Goal: Navigation & Orientation: Find specific page/section

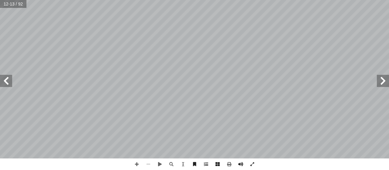
click at [10, 81] on span at bounding box center [6, 81] width 12 height 12
click at [137, 162] on span at bounding box center [137, 164] width 12 height 12
drag, startPoint x: 132, startPoint y: 160, endPoint x: 135, endPoint y: 162, distance: 3.1
click at [134, 161] on span at bounding box center [137, 164] width 12 height 12
click at [135, 162] on span at bounding box center [137, 164] width 12 height 12
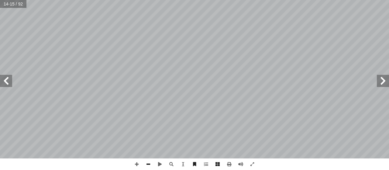
click at [149, 161] on span at bounding box center [148, 164] width 12 height 12
click at [135, 160] on span at bounding box center [137, 164] width 12 height 12
click at [145, 162] on span at bounding box center [148, 164] width 12 height 12
click at [138, 163] on span at bounding box center [137, 164] width 12 height 12
click at [8, 80] on span at bounding box center [6, 81] width 12 height 12
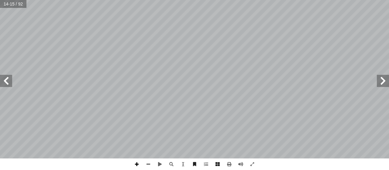
click at [135, 161] on span at bounding box center [137, 164] width 12 height 12
click at [5, 76] on span at bounding box center [6, 81] width 12 height 12
click at [150, 162] on span at bounding box center [148, 164] width 12 height 12
click at [140, 163] on span at bounding box center [137, 164] width 12 height 12
click at [216, 163] on span at bounding box center [218, 164] width 12 height 12
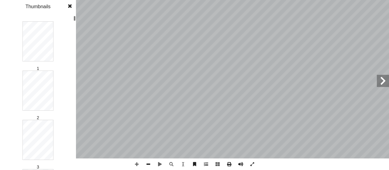
click at [148, 161] on span at bounding box center [148, 164] width 12 height 12
click at [206, 163] on span at bounding box center [206, 164] width 12 height 12
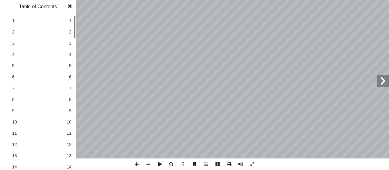
click at [70, 7] on span at bounding box center [69, 6] width 11 height 12
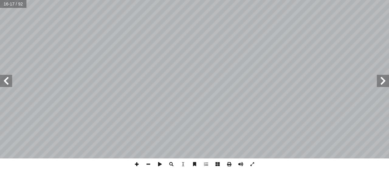
click at [136, 162] on span at bounding box center [137, 164] width 12 height 12
click at [146, 163] on span at bounding box center [148, 164] width 12 height 12
click at [137, 161] on span at bounding box center [137, 164] width 12 height 12
